Goal: Entertainment & Leisure: Consume media (video, audio)

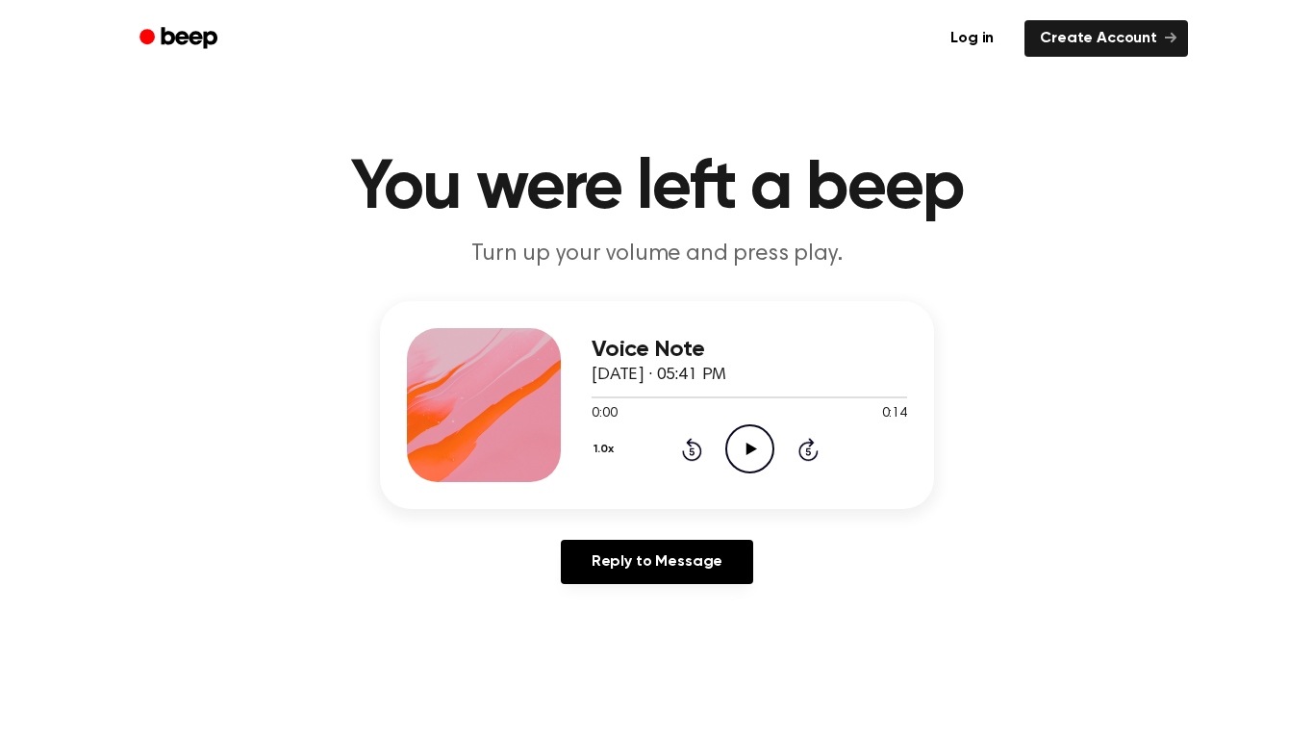
click at [747, 445] on icon at bounding box center [750, 448] width 11 height 13
click at [738, 431] on icon "Play Audio" at bounding box center [749, 448] width 49 height 49
click at [759, 465] on icon "Play Audio" at bounding box center [749, 448] width 49 height 49
click at [690, 456] on icon "Rewind 5 seconds" at bounding box center [691, 449] width 21 height 25
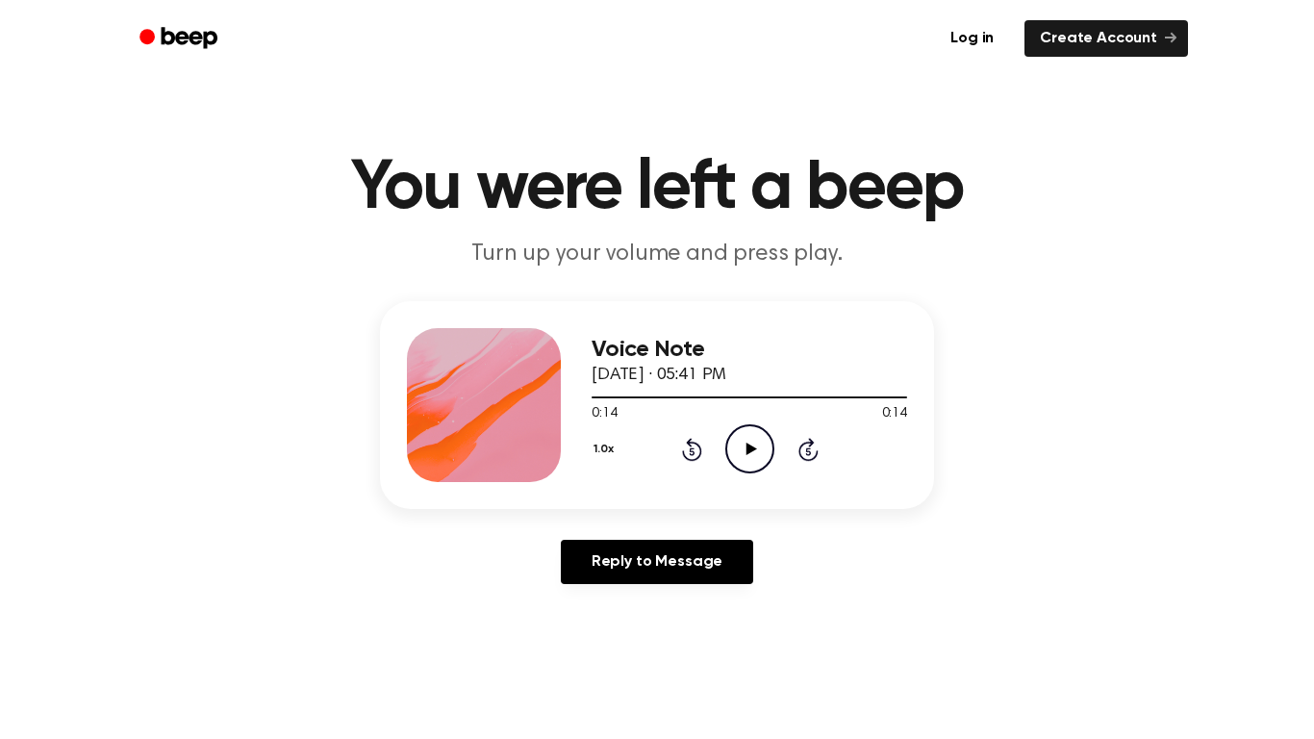
click at [689, 452] on icon "Rewind 5 seconds" at bounding box center [691, 449] width 21 height 25
click at [753, 441] on icon "Play Audio" at bounding box center [749, 448] width 49 height 49
click at [729, 457] on icon "Play Audio" at bounding box center [749, 448] width 49 height 49
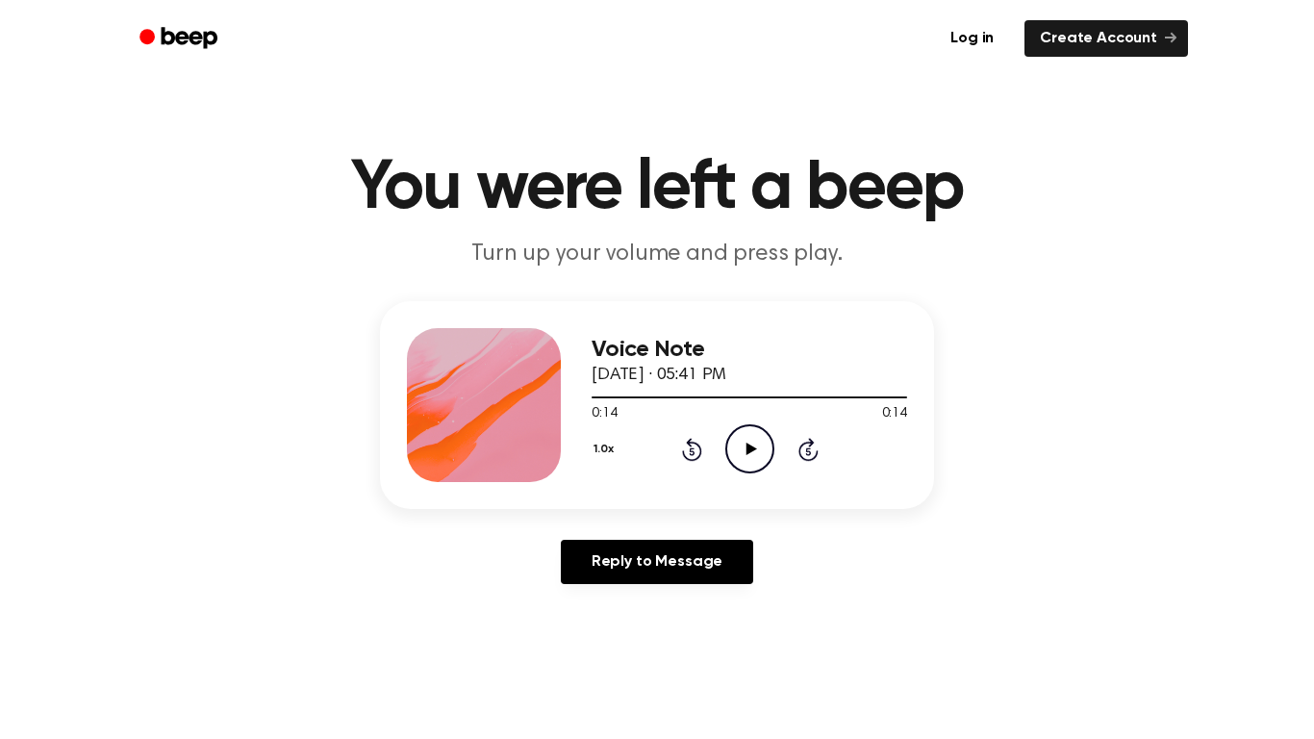
click at [746, 440] on icon "Play Audio" at bounding box center [749, 448] width 49 height 49
click at [745, 442] on icon "Play Audio" at bounding box center [749, 448] width 49 height 49
